Goal: Check status: Check status

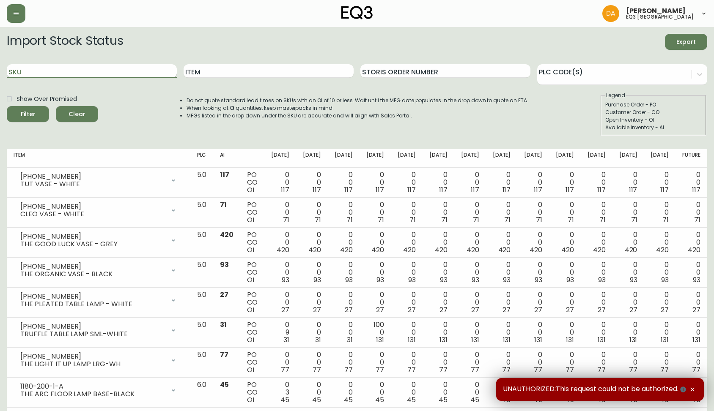
click at [85, 70] on input "SKU" at bounding box center [92, 71] width 170 height 14
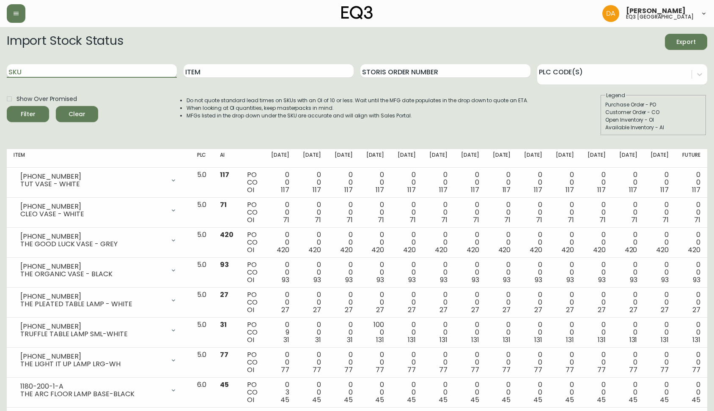
paste input "[PHONE_NUMBER]"
type input "[PHONE_NUMBER]"
click at [7, 106] on button "Filter" at bounding box center [28, 114] width 42 height 16
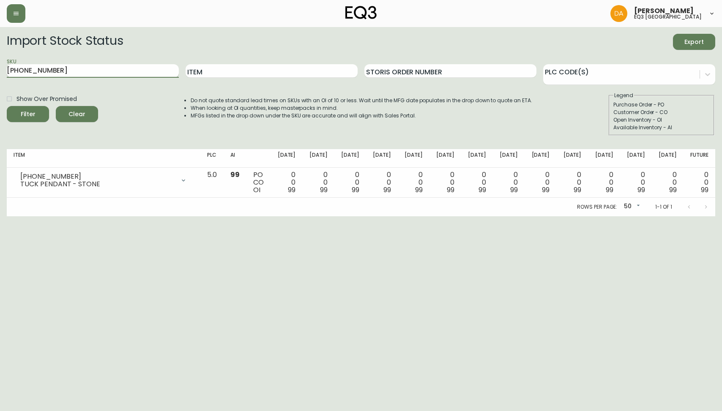
drag, startPoint x: 87, startPoint y: 75, endPoint x: 68, endPoint y: 66, distance: 21.0
click at [87, 73] on input "[PHONE_NUMBER]" at bounding box center [93, 71] width 172 height 14
drag, startPoint x: 68, startPoint y: 66, endPoint x: -8, endPoint y: 42, distance: 79.3
click at [0, 42] on html "[PERSON_NAME] eq3 calgary Import Stock Status Export SKU [PHONE_NUMBER] Item St…" at bounding box center [361, 108] width 722 height 216
click at [293, 74] on input "Item" at bounding box center [272, 71] width 172 height 14
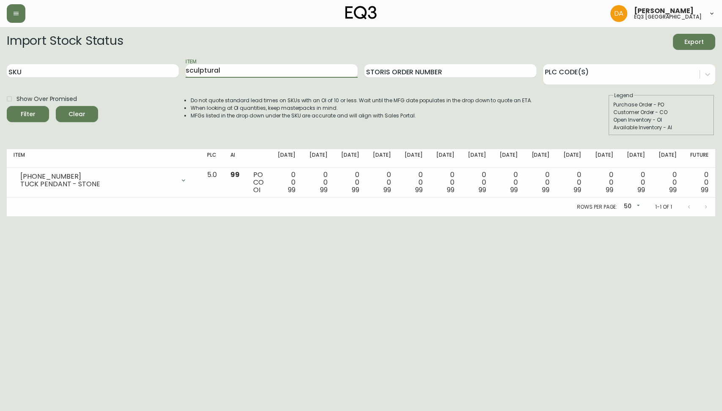
type input "sculptural"
click at [7, 106] on button "Filter" at bounding box center [28, 114] width 42 height 16
